Goal: Share content

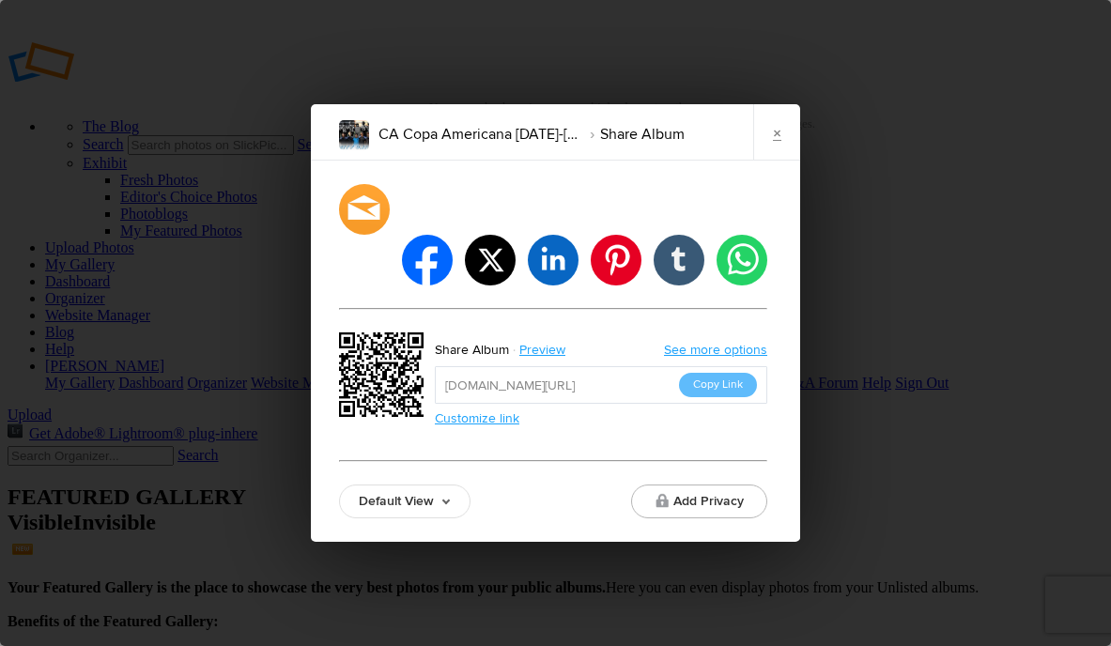
click at [774, 153] on link "×" at bounding box center [776, 132] width 47 height 56
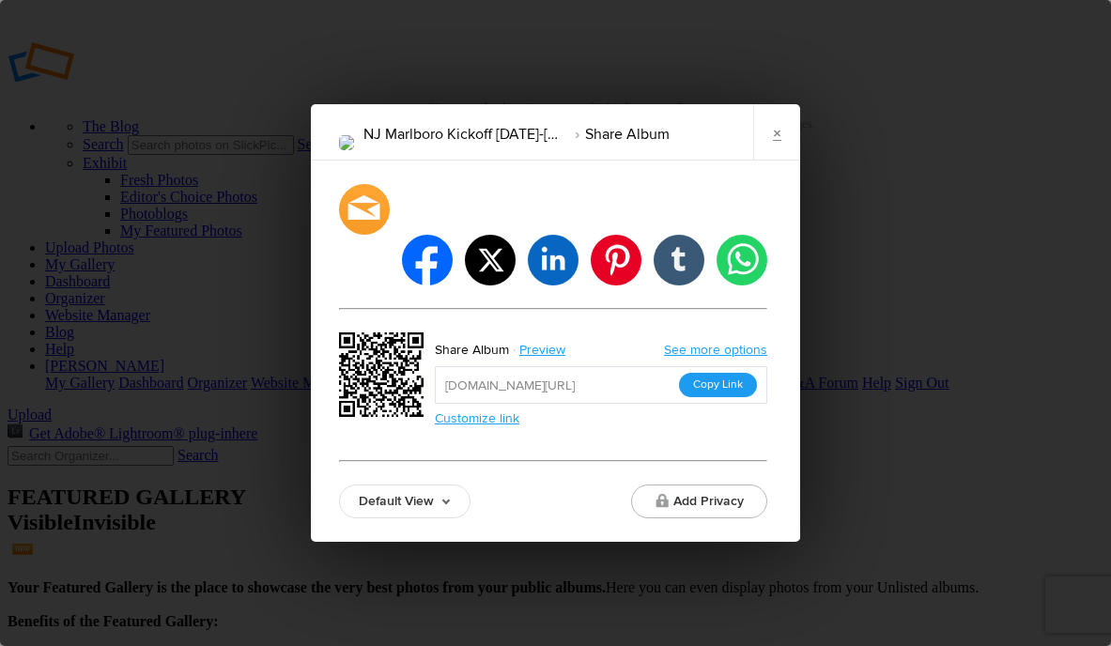
click at [710, 373] on button "Copy Link" at bounding box center [718, 385] width 78 height 24
